Goal: Task Accomplishment & Management: Use online tool/utility

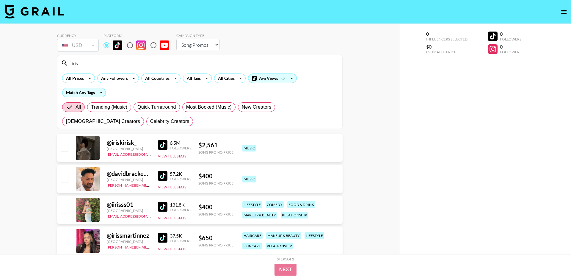
select select "Song"
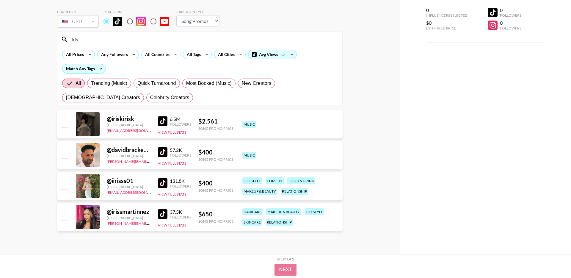
click at [110, 35] on input "iris" at bounding box center [203, 39] width 270 height 10
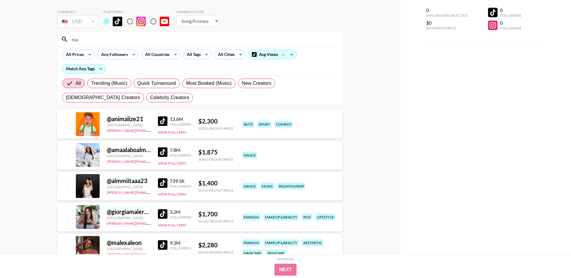
type input "m"
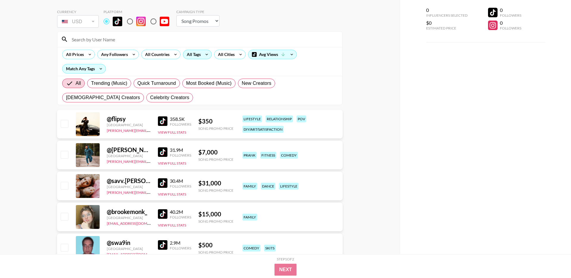
click at [205, 54] on icon at bounding box center [207, 54] width 10 height 9
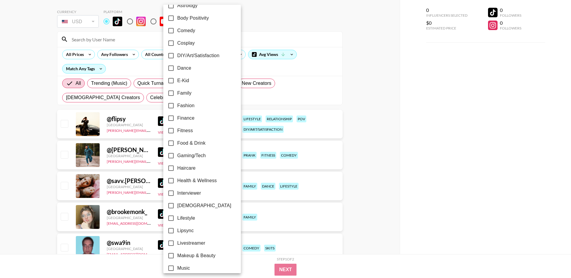
scroll to position [0, 0]
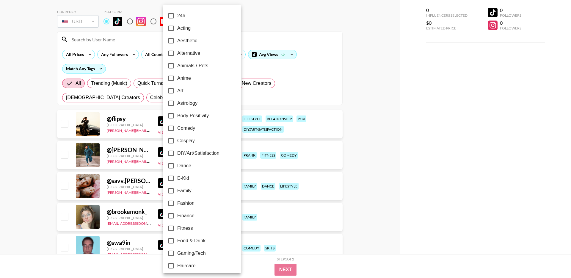
click at [178, 40] on span "Aesthetic" at bounding box center [187, 40] width 20 height 7
click at [177, 40] on input "Aesthetic" at bounding box center [171, 40] width 12 height 12
checkbox input "true"
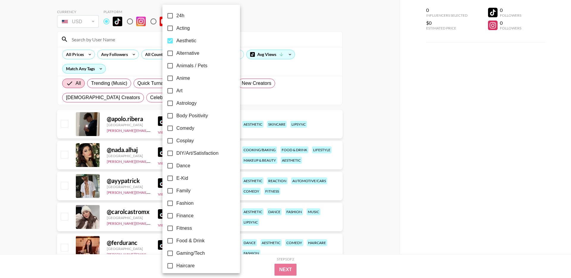
click at [16, 111] on div at bounding box center [285, 139] width 571 height 278
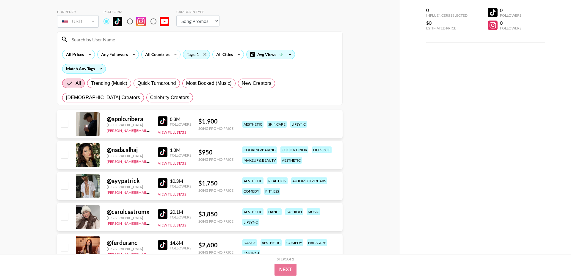
click at [163, 151] on img at bounding box center [163, 152] width 10 height 10
click at [159, 180] on img at bounding box center [163, 183] width 10 height 10
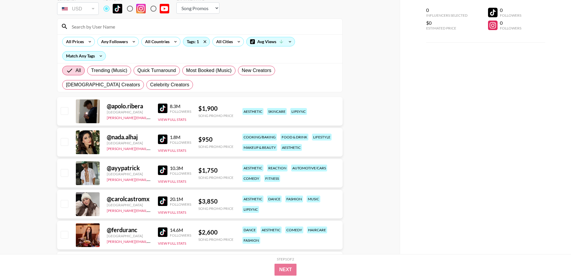
scroll to position [37, 0]
click at [144, 42] on div "All Countries" at bounding box center [155, 41] width 29 height 9
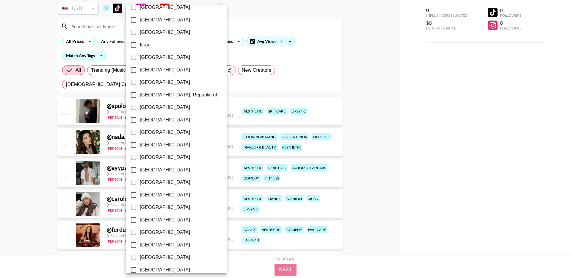
scroll to position [416, 0]
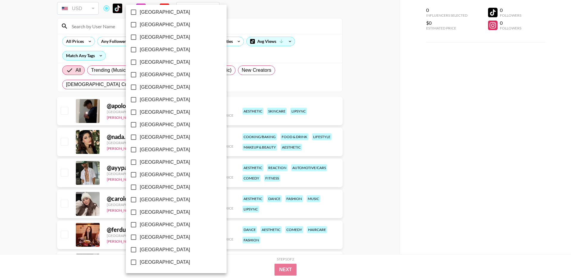
click at [155, 250] on span "[GEOGRAPHIC_DATA]" at bounding box center [165, 249] width 50 height 7
click at [140, 250] on input "[GEOGRAPHIC_DATA]" at bounding box center [133, 249] width 12 height 12
checkbox input "true"
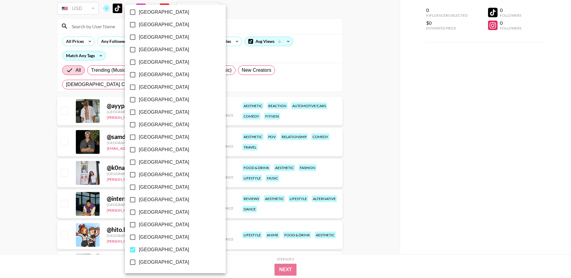
click at [43, 180] on div at bounding box center [285, 139] width 571 height 278
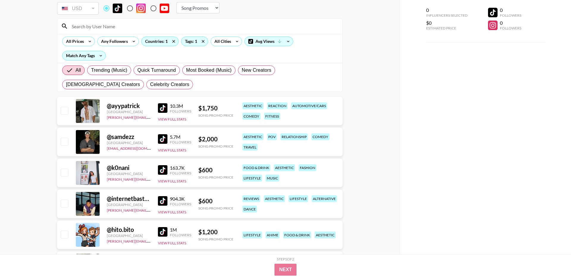
click at [158, 170] on img at bounding box center [163, 170] width 10 height 10
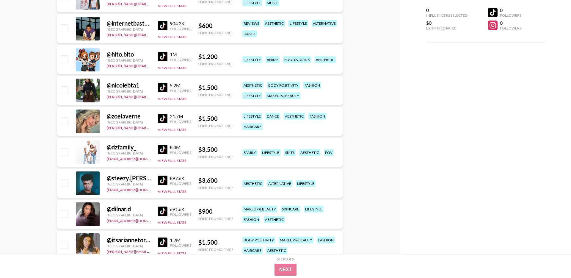
scroll to position [212, 0]
click at [163, 120] on img at bounding box center [163, 118] width 10 height 10
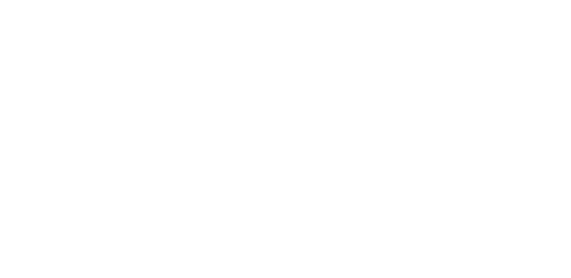
select select "Song"
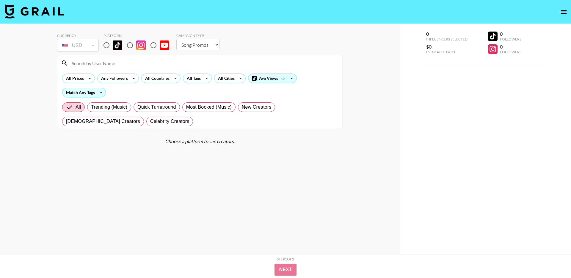
scroll to position [1, 0]
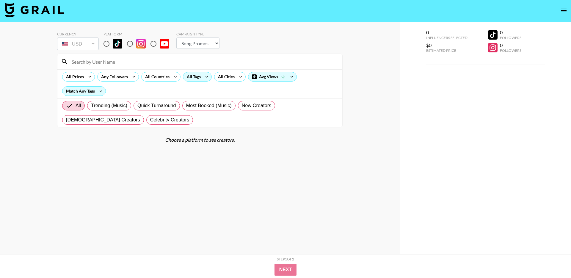
click at [197, 78] on div "All Tags" at bounding box center [192, 76] width 19 height 9
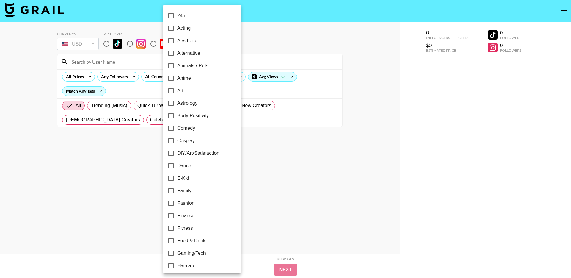
click at [172, 42] on input "Aesthetic" at bounding box center [171, 40] width 12 height 12
checkbox input "true"
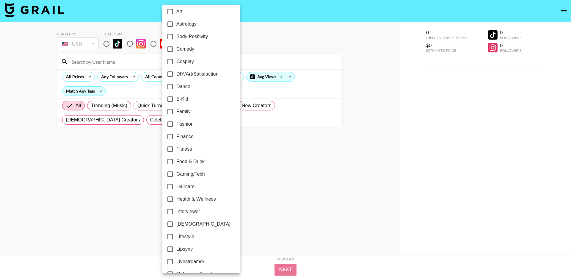
scroll to position [80, 0]
click at [193, 72] on span "DIY/Art/Satisfaction" at bounding box center [197, 72] width 42 height 7
click at [176, 72] on input "DIY/Art/Satisfaction" at bounding box center [170, 73] width 12 height 12
click at [192, 72] on span "DIY/Art/Satisfaction" at bounding box center [197, 72] width 42 height 7
click at [176, 72] on input "DIY/Art/Satisfaction" at bounding box center [170, 73] width 12 height 12
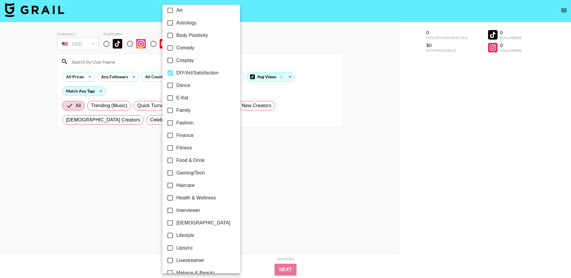
checkbox input "false"
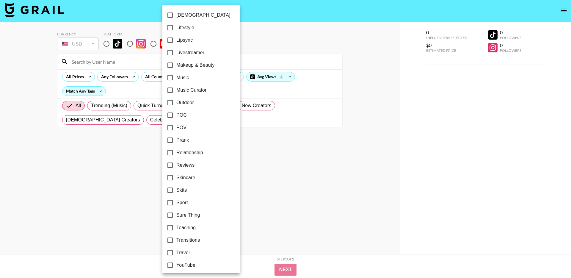
scroll to position [291, 0]
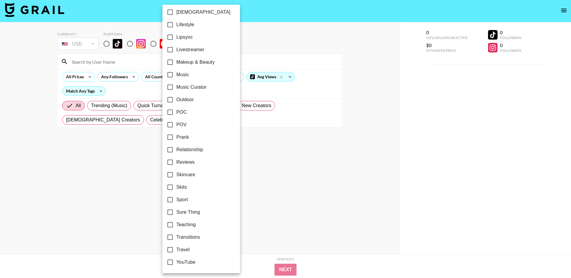
click at [181, 26] on span "Lifestyle" at bounding box center [185, 24] width 18 height 7
click at [176, 26] on input "Lifestyle" at bounding box center [170, 24] width 12 height 12
checkbox input "true"
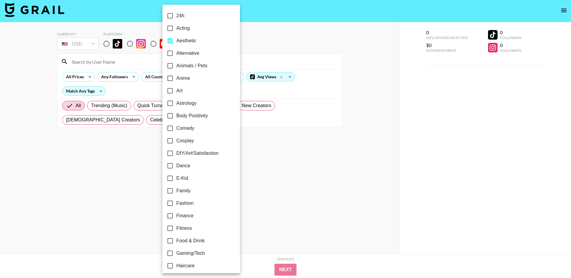
click at [184, 40] on span "Aesthetic" at bounding box center [186, 40] width 20 height 7
click at [176, 40] on input "Aesthetic" at bounding box center [170, 40] width 12 height 12
checkbox input "false"
click at [243, 154] on div at bounding box center [285, 139] width 571 height 278
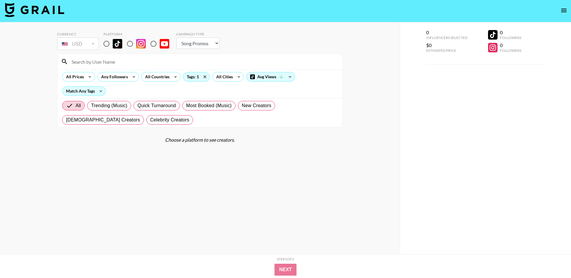
click at [112, 41] on input "radio" at bounding box center [106, 43] width 12 height 12
radio input "true"
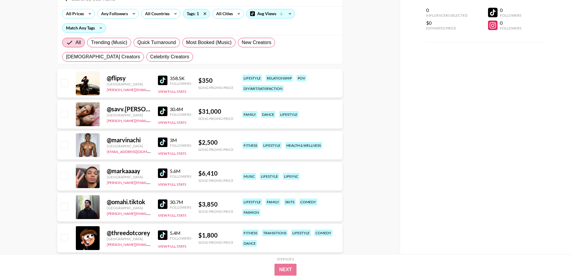
scroll to position [66, 0]
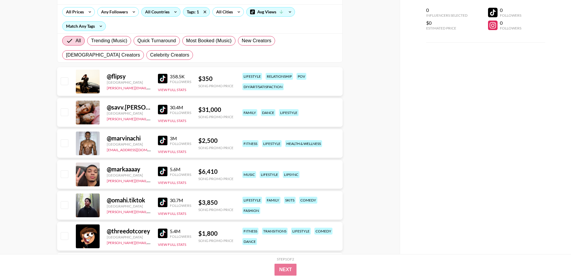
click at [152, 12] on div "All Countries" at bounding box center [155, 11] width 29 height 9
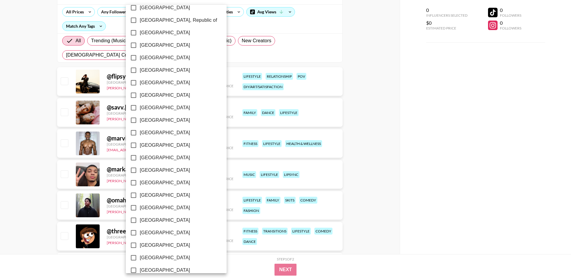
scroll to position [416, 0]
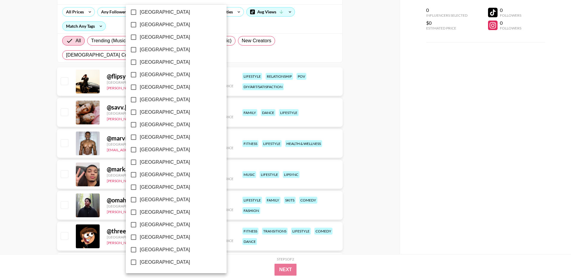
click at [163, 247] on span "[GEOGRAPHIC_DATA]" at bounding box center [165, 249] width 50 height 7
click at [140, 247] on input "[GEOGRAPHIC_DATA]" at bounding box center [133, 249] width 12 height 12
checkbox input "true"
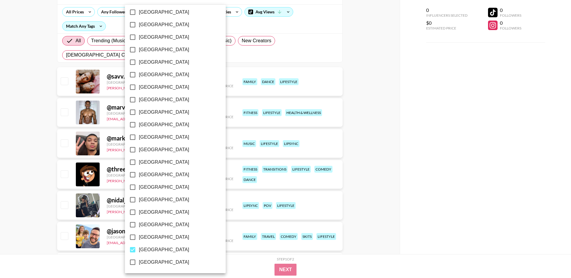
click at [47, 171] on div at bounding box center [285, 139] width 571 height 278
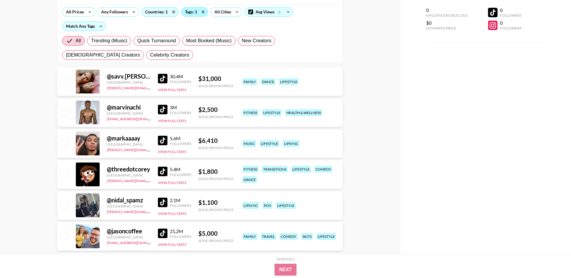
click at [191, 10] on div "Tags: 1" at bounding box center [194, 11] width 26 height 9
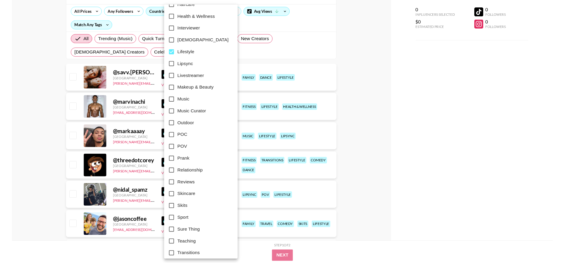
scroll to position [291, 0]
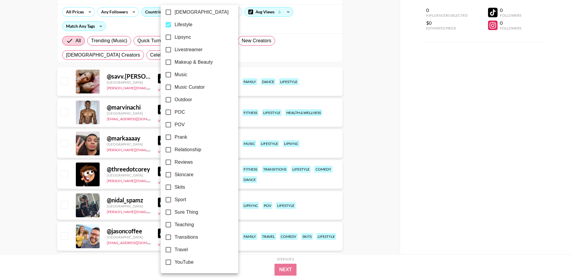
click at [2, 93] on div at bounding box center [285, 139] width 571 height 278
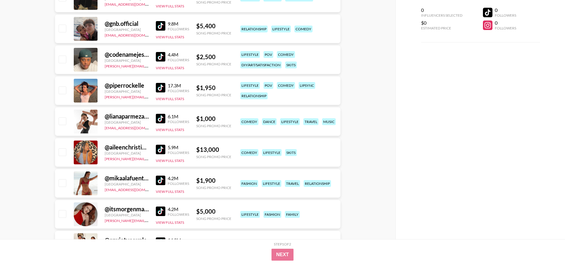
scroll to position [809, 0]
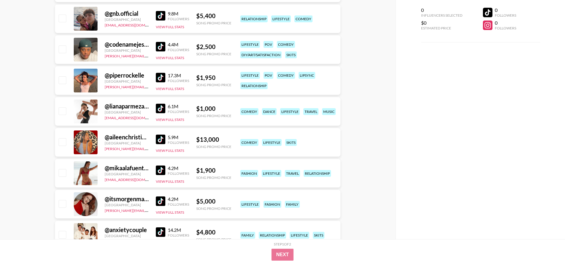
click at [160, 172] on img at bounding box center [161, 171] width 10 height 10
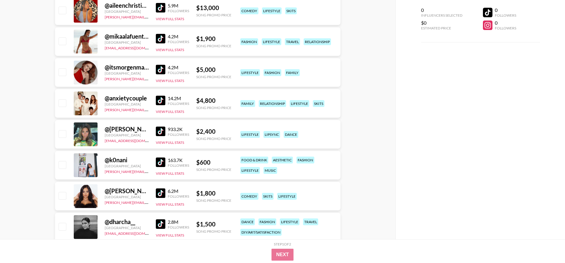
scroll to position [960, 0]
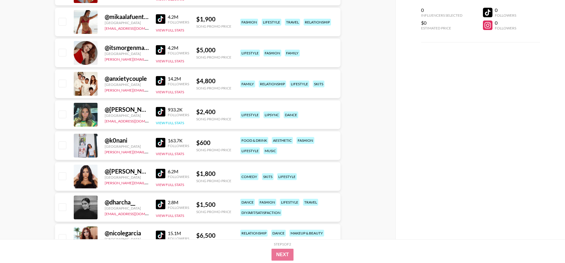
click at [178, 123] on button "View Full Stats" at bounding box center [170, 123] width 28 height 4
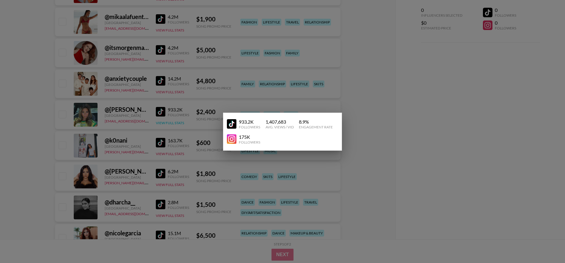
click at [178, 123] on div at bounding box center [282, 131] width 565 height 263
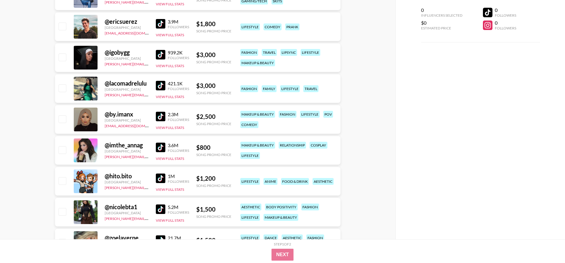
scroll to position [1358, 0]
click at [142, 145] on div "@ imthe_annag" at bounding box center [127, 144] width 44 height 7
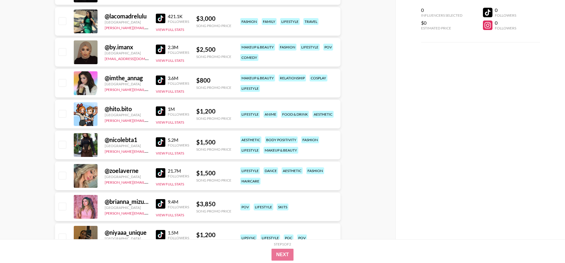
scroll to position [1417, 0]
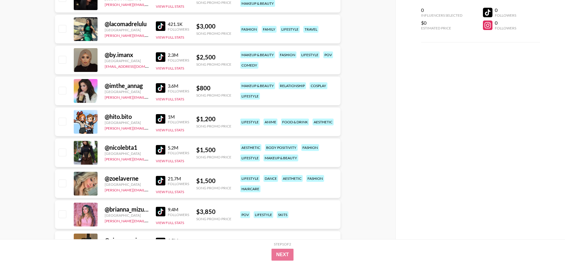
click at [159, 92] on img at bounding box center [161, 88] width 10 height 10
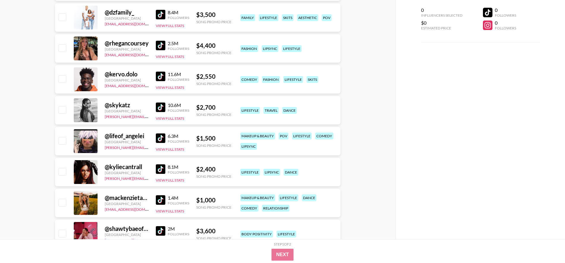
scroll to position [1800, 0]
click at [159, 45] on img at bounding box center [161, 45] width 10 height 10
click at [160, 107] on img at bounding box center [161, 107] width 10 height 10
click at [162, 201] on img at bounding box center [161, 200] width 10 height 10
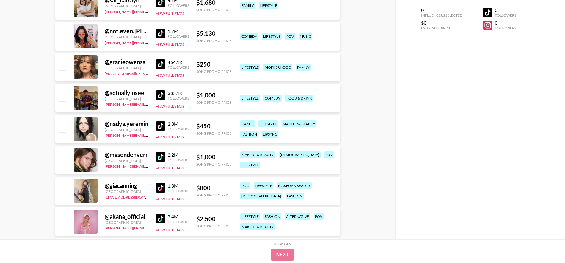
scroll to position [2122, 0]
